Goal: Obtain resource: Download file/media

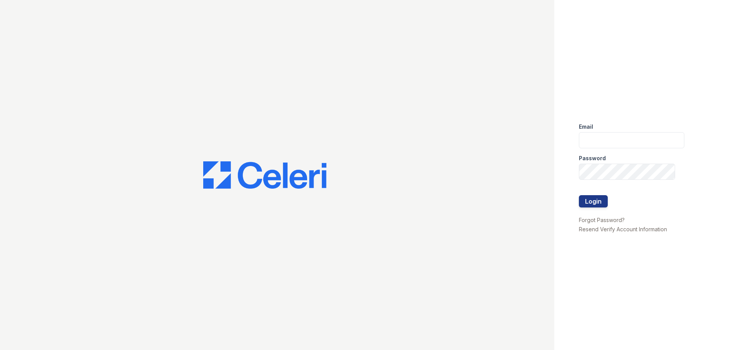
type input "[EMAIL_ADDRESS][DOMAIN_NAME]"
click at [599, 205] on button "Login" at bounding box center [593, 201] width 29 height 12
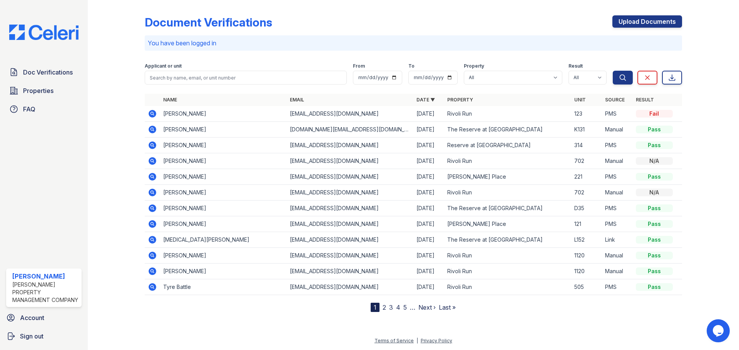
click at [152, 160] on icon at bounding box center [152, 161] width 2 height 2
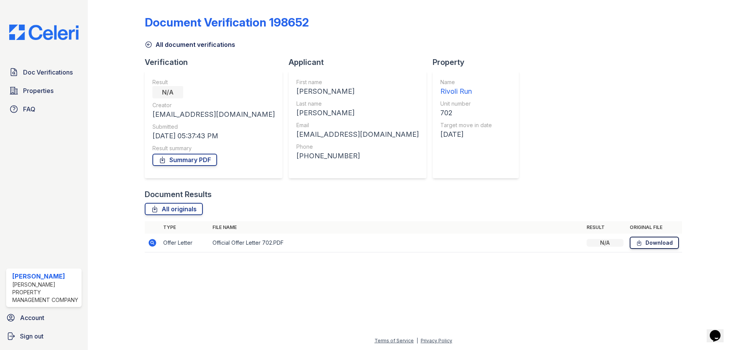
click at [668, 244] on link "Download" at bounding box center [653, 243] width 49 height 12
